Goal: Register for event/course

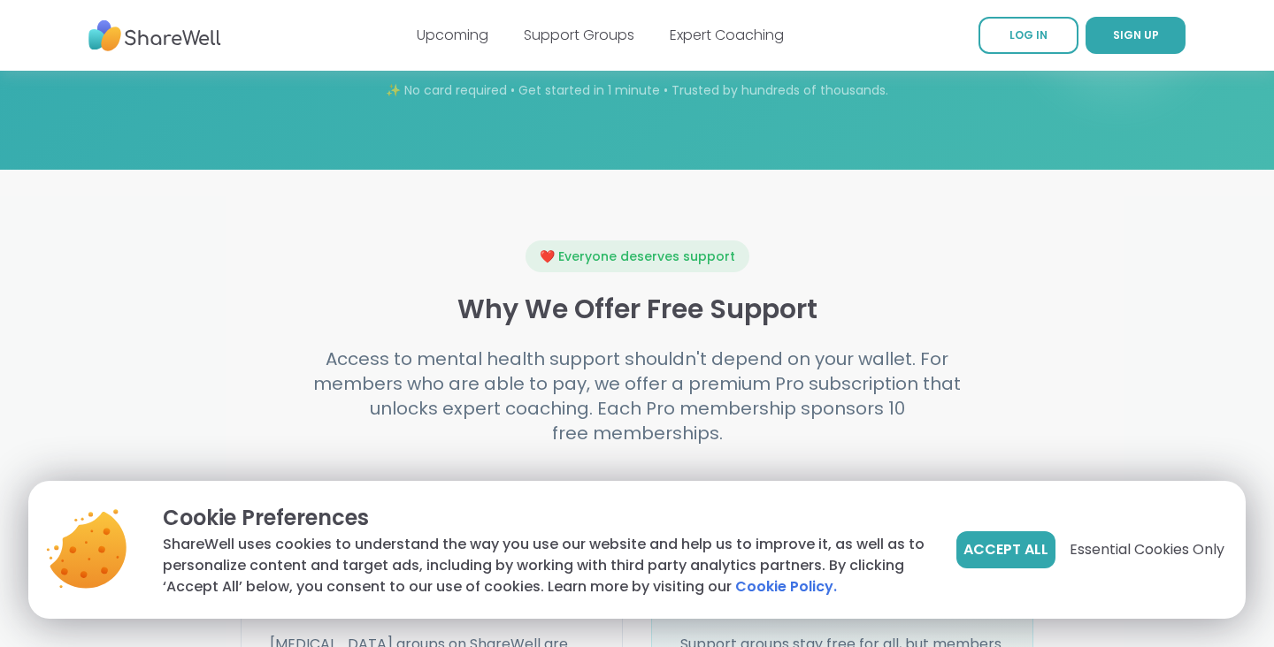
scroll to position [1858, 0]
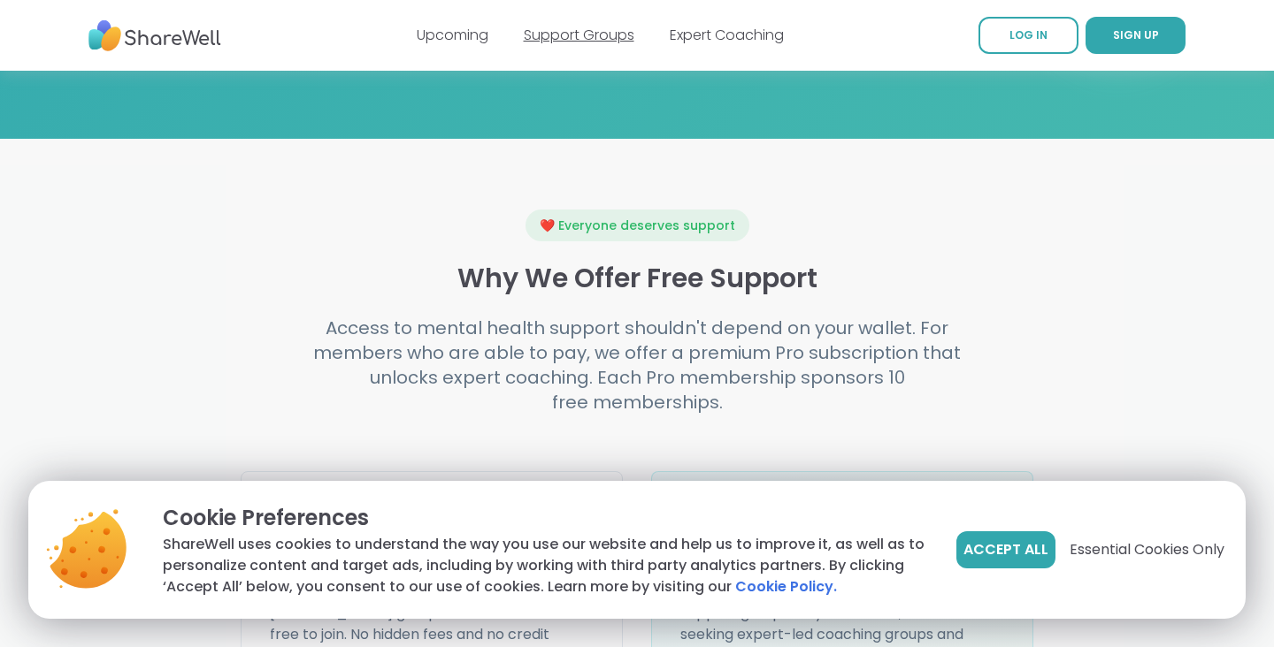
click at [554, 31] on link "Support Groups" at bounding box center [579, 35] width 111 height 20
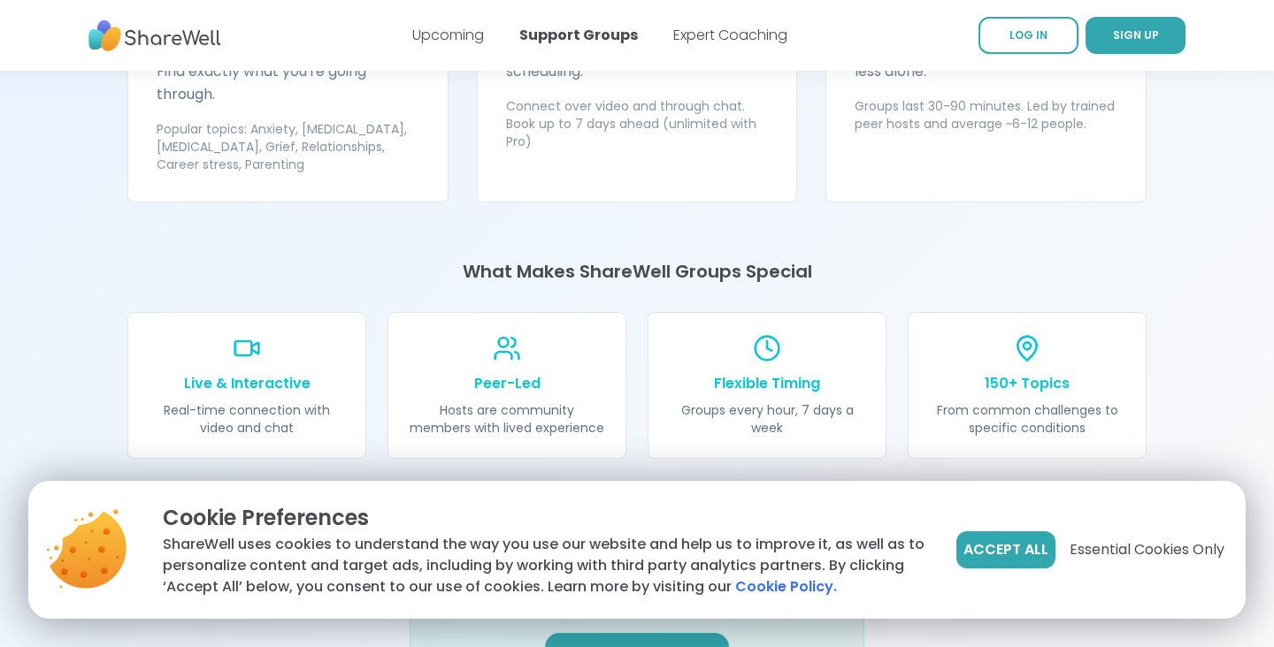
scroll to position [1965, 0]
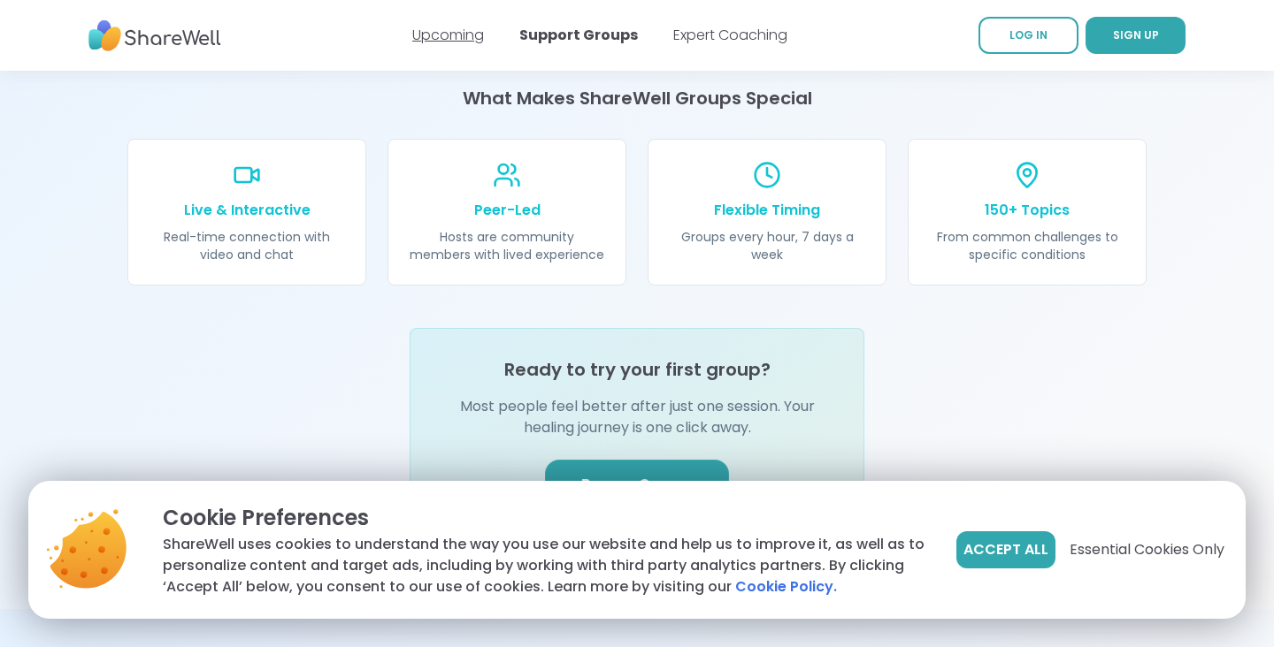
click at [454, 36] on link "Upcoming" at bounding box center [448, 35] width 72 height 20
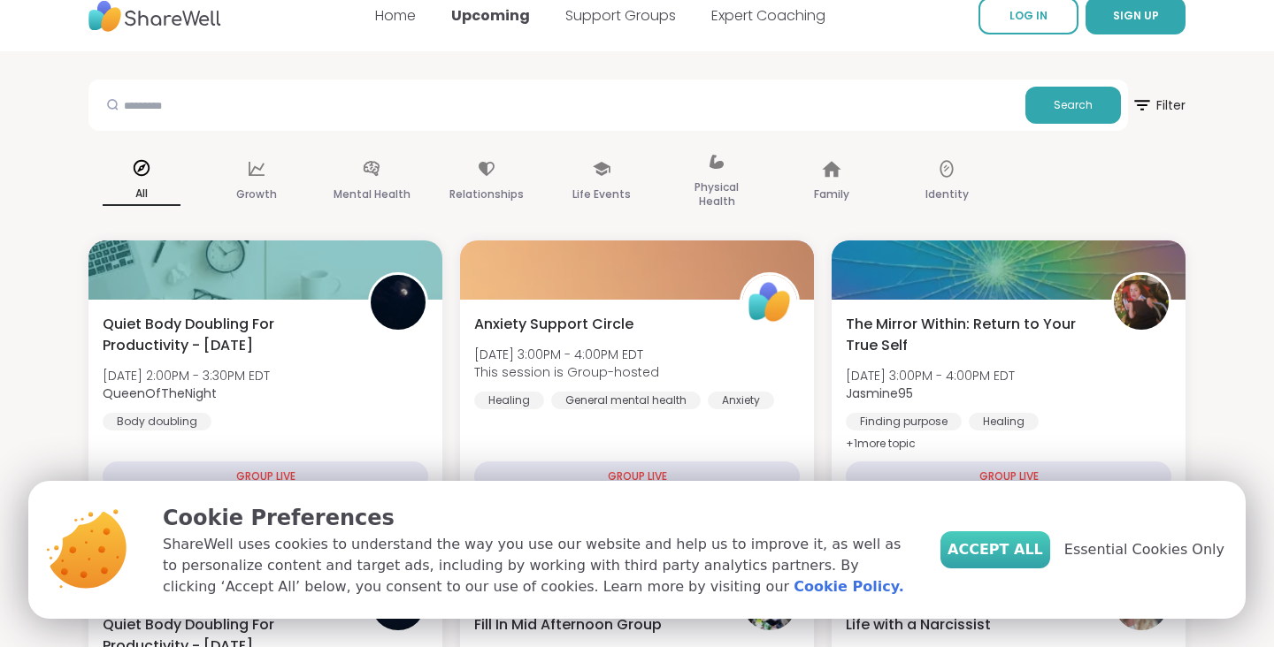
click at [1009, 555] on span "Accept All" at bounding box center [995, 550] width 96 height 21
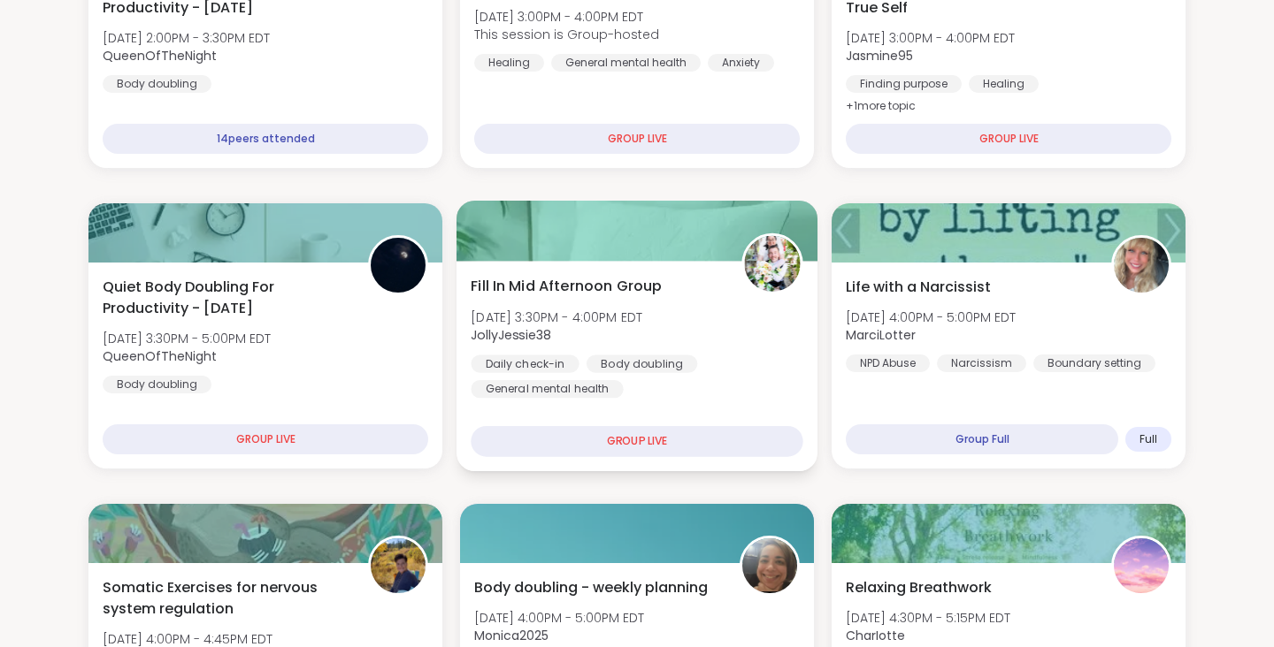
scroll to position [362, 0]
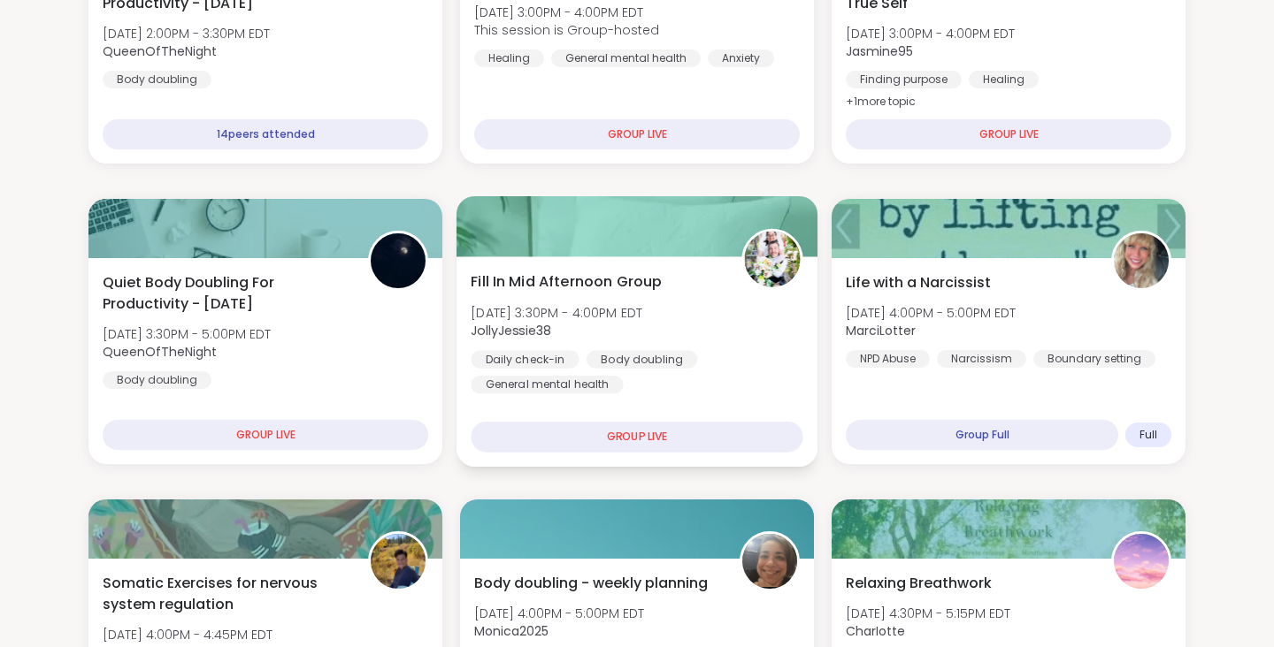
click at [625, 279] on span "Fill In Mid Afternoon Group" at bounding box center [566, 282] width 191 height 21
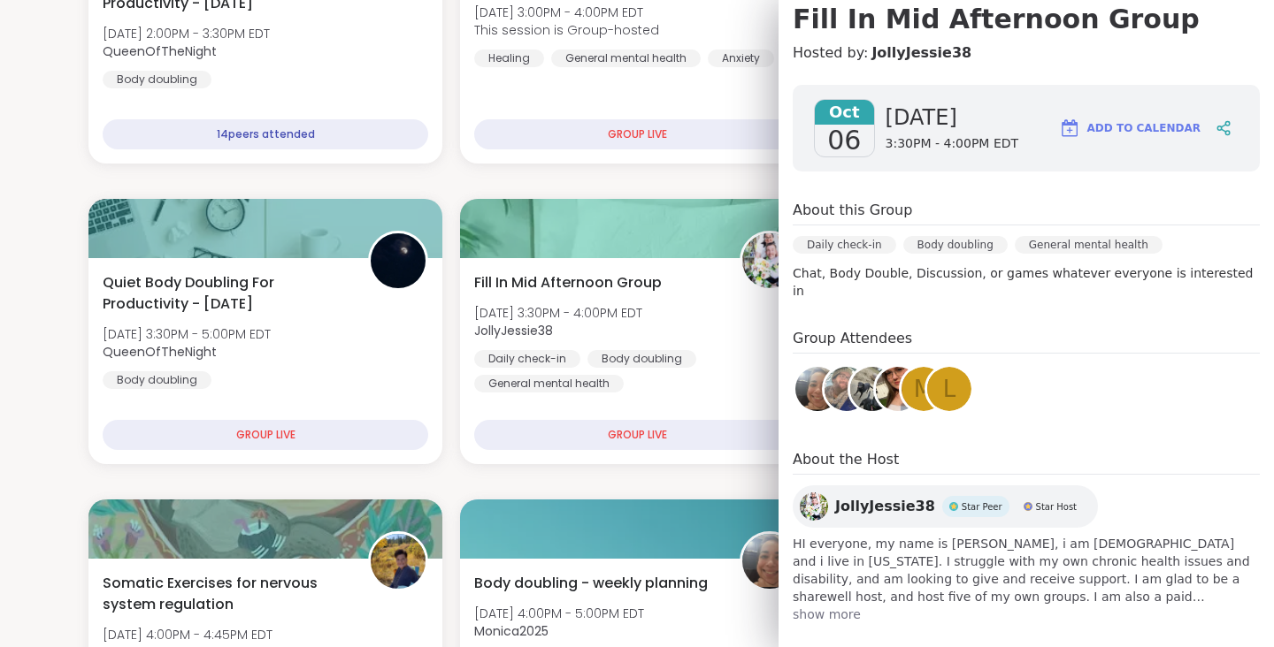
scroll to position [174, 0]
click at [842, 605] on span "show more" at bounding box center [1026, 614] width 467 height 18
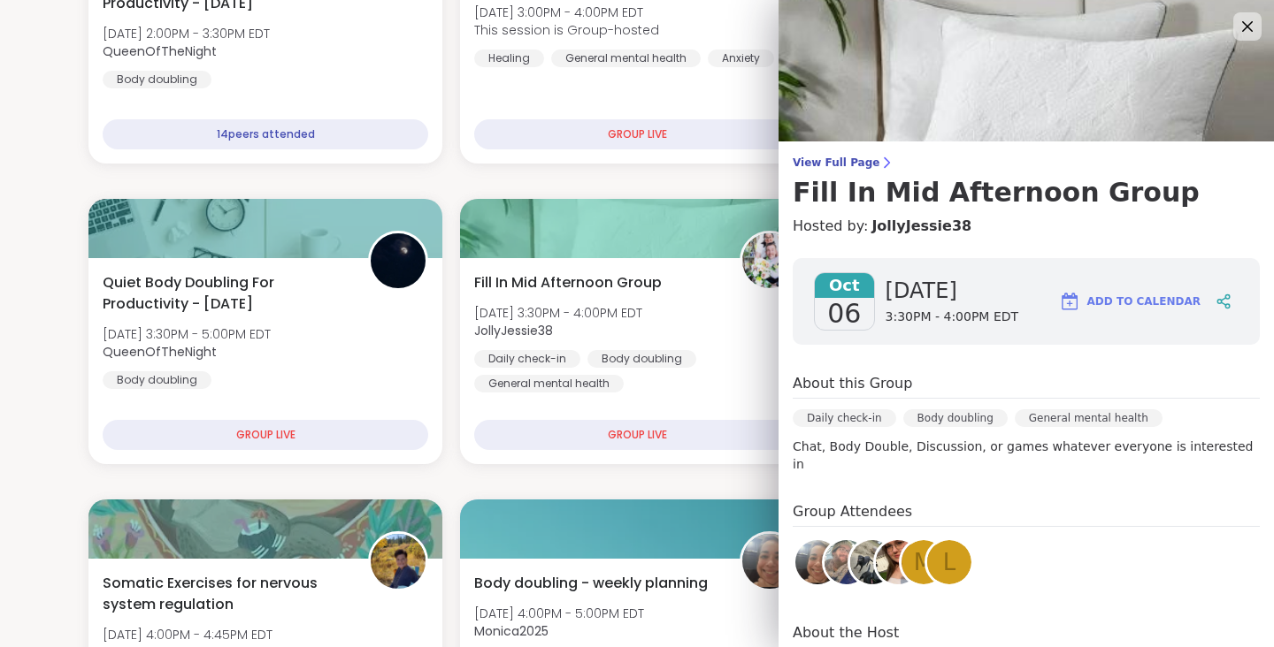
scroll to position [210, 0]
